Goal: Communication & Community: Answer question/provide support

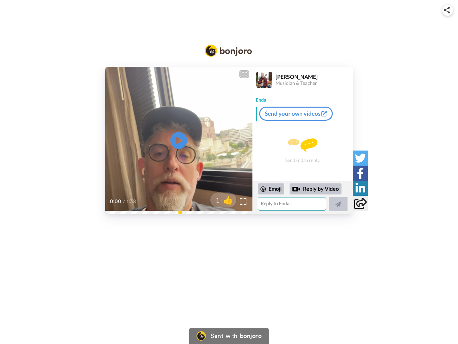
click at [291, 206] on textarea at bounding box center [292, 203] width 68 height 13
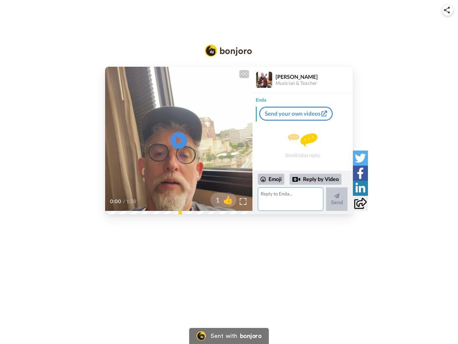
click at [291, 191] on textarea at bounding box center [291, 198] width 66 height 23
click at [281, 207] on textarea "Hey Enda, thanks for the message mate its a lovely touch. I am living in [GEOGR…" at bounding box center [291, 198] width 66 height 23
click at [315, 206] on textarea "Hey Enda, thanks for the message mate it's a lovely touch. I am living in [GEOG…" at bounding box center [291, 198] width 66 height 23
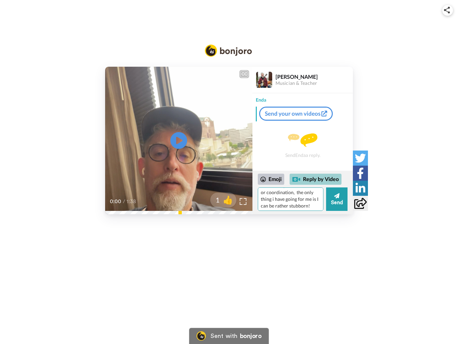
scroll to position [89, 0]
drag, startPoint x: 309, startPoint y: 198, endPoint x: 296, endPoint y: 198, distance: 12.4
click at [296, 198] on textarea "Hey Enda, thanks for the message mate it's a lovely touch. I am living in [GEOG…" at bounding box center [291, 198] width 66 height 23
click at [277, 205] on textarea "Hey Enda, thanks for the message mate it's a lovely touch. I am living in [GEOG…" at bounding box center [291, 198] width 66 height 23
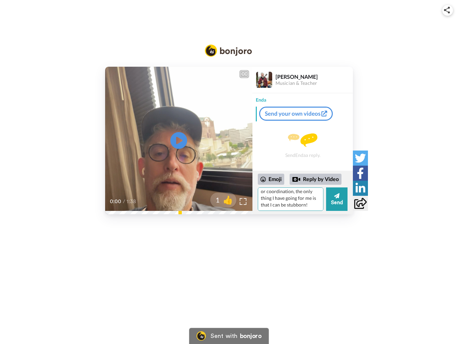
scroll to position [89, 0]
click at [281, 205] on textarea "Hey Enda, thanks for the message mate it's a lovely touch. I am living in [GEOG…" at bounding box center [291, 198] width 66 height 23
click at [294, 204] on textarea "Hey Enda, thanks for the message mate it's a lovely touch. I am living in [GEOG…" at bounding box center [291, 198] width 66 height 23
click at [276, 205] on textarea "Hey Enda, thanks for the message mate it's a lovely touch. I am living in [GEOG…" at bounding box center [291, 198] width 66 height 23
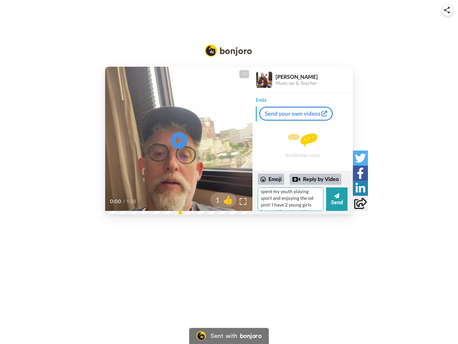
scroll to position [136, 0]
click at [315, 203] on textarea "Hey Enda, thanks for the message mate it's a lovely touch. I am living in [GEOG…" at bounding box center [291, 198] width 66 height 23
drag, startPoint x: 280, startPoint y: 206, endPoint x: 273, endPoint y: 206, distance: 7.4
click at [273, 206] on textarea "Hey Enda, thanks for the message mate it's a lovely touch. I am living in [GEOG…" at bounding box center [291, 198] width 66 height 23
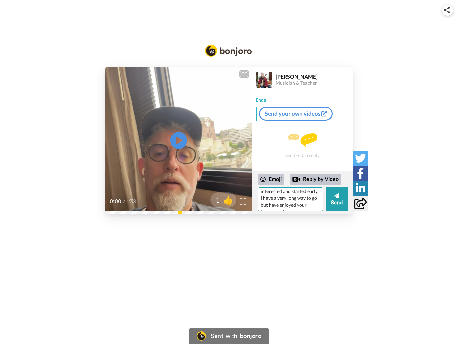
scroll to position [156, 0]
type textarea "Hey Enda, thanks for the message mate it's a lovely touch. I am living in [GEOG…"
click at [340, 205] on button "Send" at bounding box center [336, 198] width 21 height 23
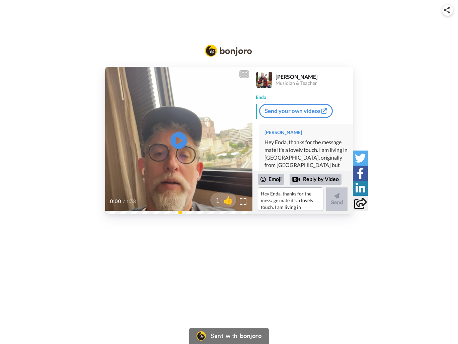
scroll to position [0, 0]
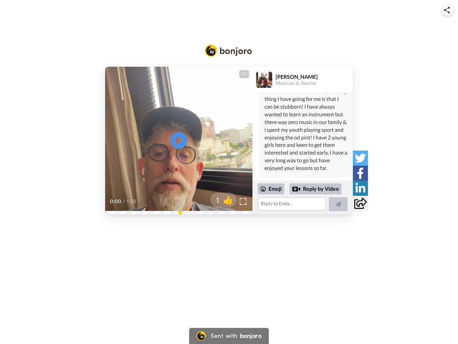
scroll to position [137, 0]
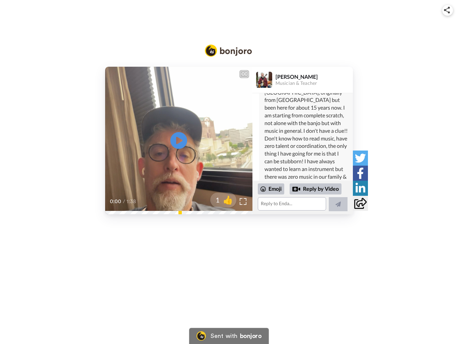
scroll to position [137, 0]
